Goal: Task Accomplishment & Management: Manage account settings

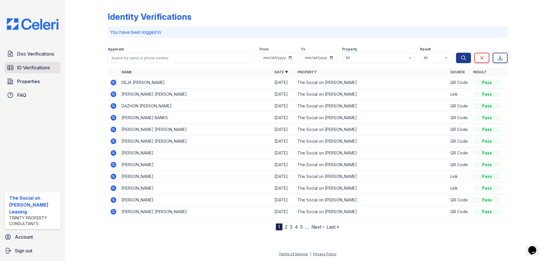
drag, startPoint x: 0, startPoint y: 0, endPoint x: 52, endPoint y: 65, distance: 83.5
click at [52, 65] on link "ID Verifications" at bounding box center [33, 67] width 56 height 11
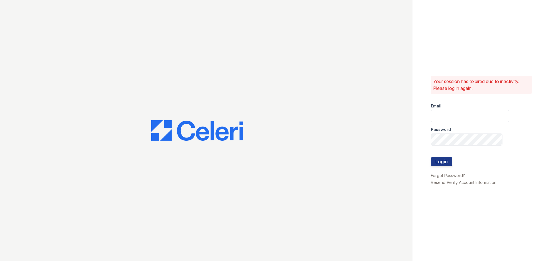
click at [467, 122] on div "Password" at bounding box center [469, 127] width 78 height 11
click at [474, 115] on input "email" at bounding box center [469, 116] width 78 height 12
type input "thesocialonhovey@trinity-pm.com"
click at [430, 157] on button "Login" at bounding box center [440, 161] width 21 height 9
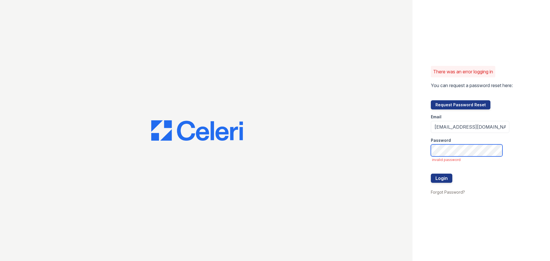
click at [430, 173] on button "Login" at bounding box center [440, 177] width 21 height 9
